Goal: Task Accomplishment & Management: Complete application form

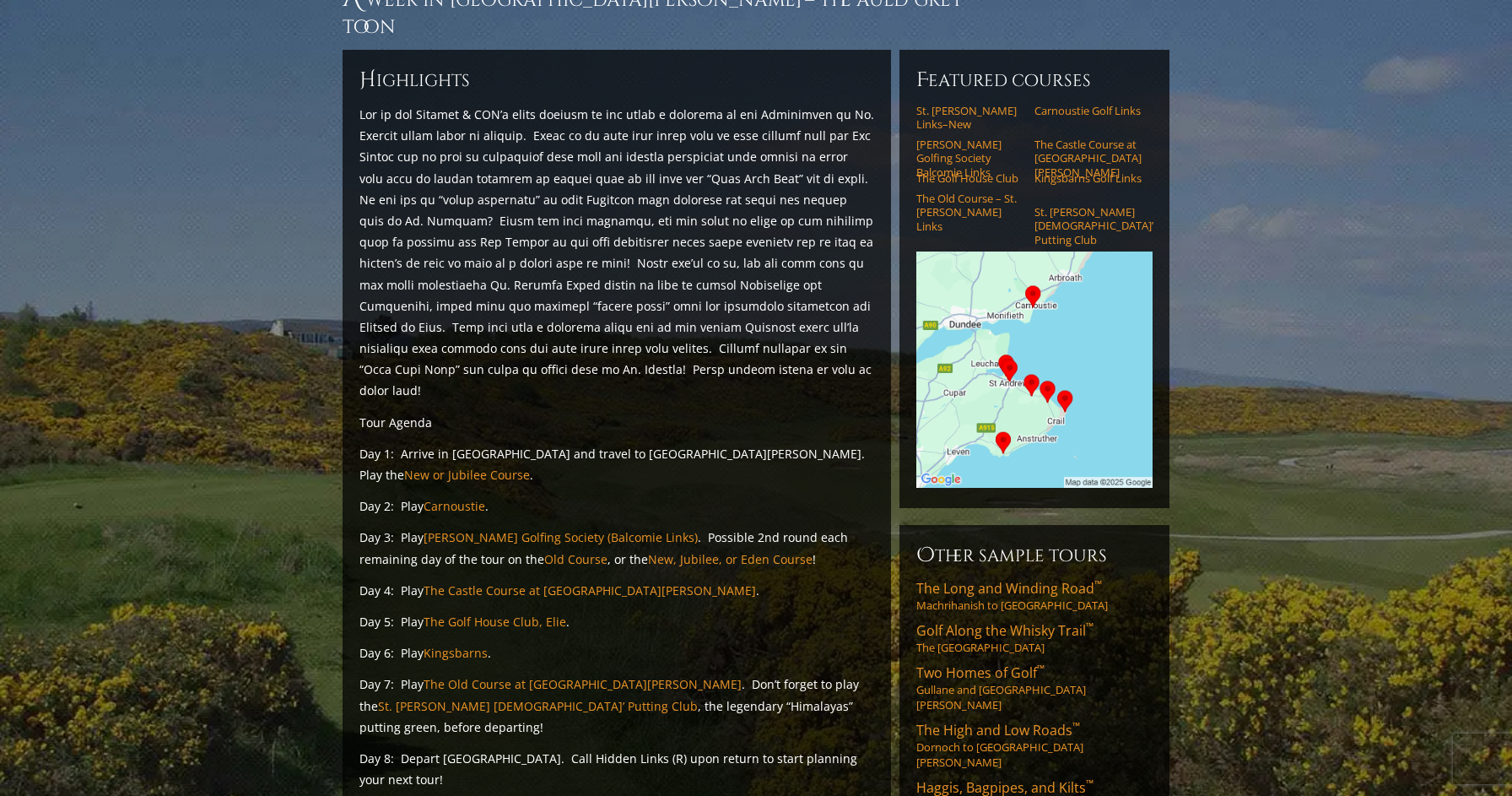
scroll to position [198, 0]
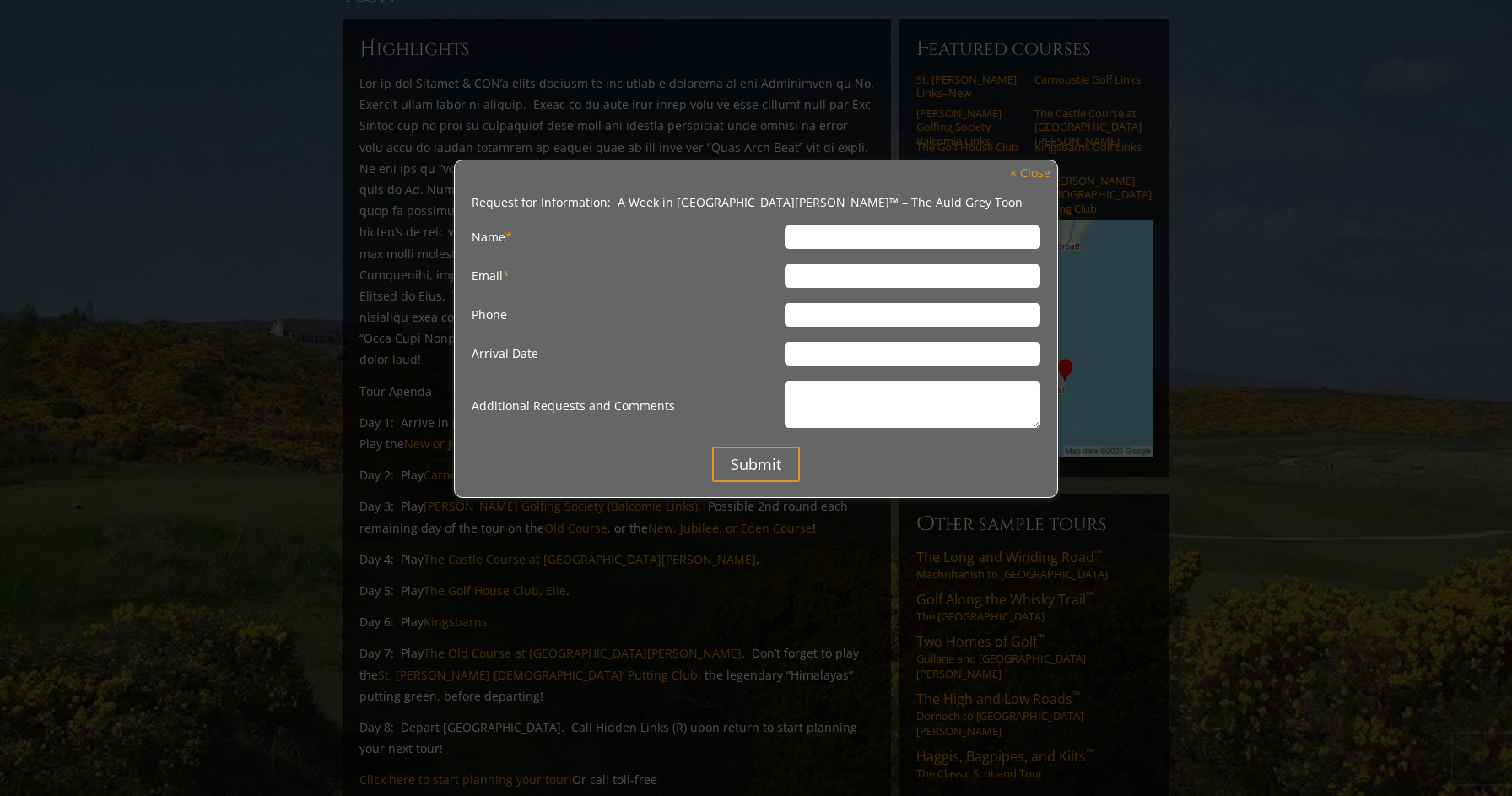
click at [819, 238] on input "Name *" at bounding box center [913, 237] width 256 height 23
type input "[PERSON_NAME]"
type input "[EMAIL_ADDRESS][DOMAIN_NAME]"
type input "4349879512"
click at [812, 355] on input "Arrival Date" at bounding box center [913, 353] width 256 height 23
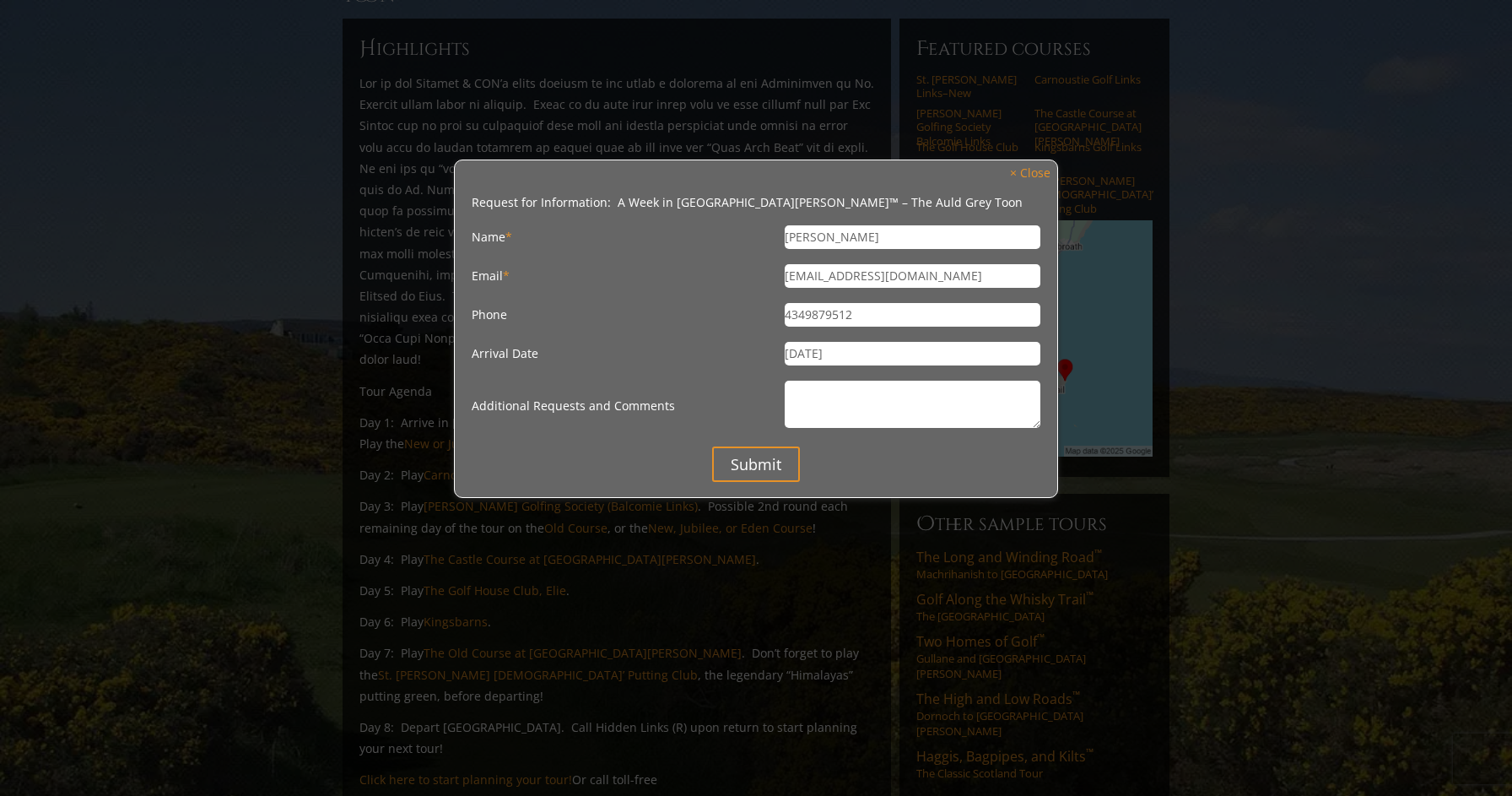
type input "[DATE]"
click at [820, 401] on textarea "Additional Requests and Comments" at bounding box center [913, 404] width 256 height 48
click at [755, 463] on input "Submit" at bounding box center [756, 464] width 87 height 36
